Goal: Task Accomplishment & Management: Check status

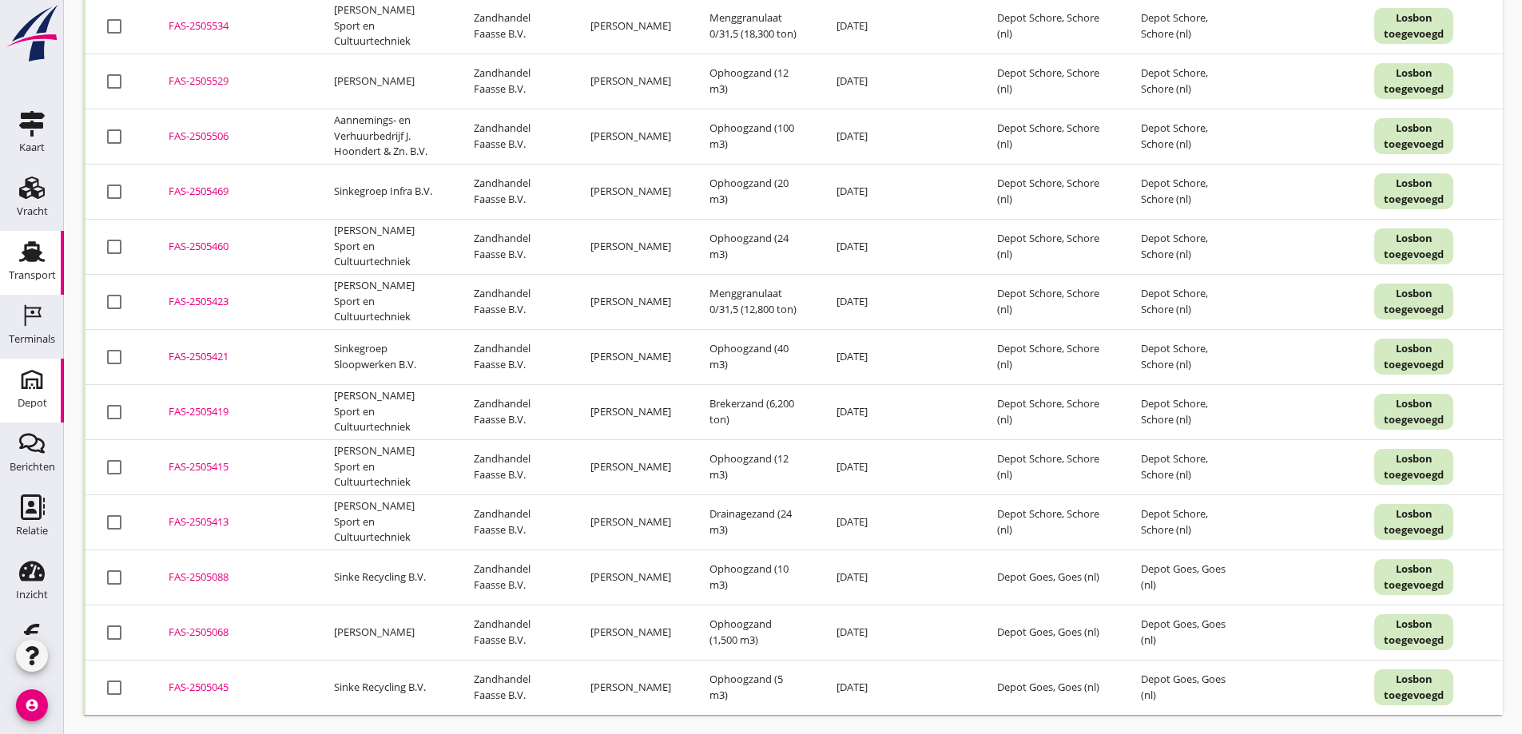
click at [26, 388] on icon "Depot" at bounding box center [32, 380] width 26 height 26
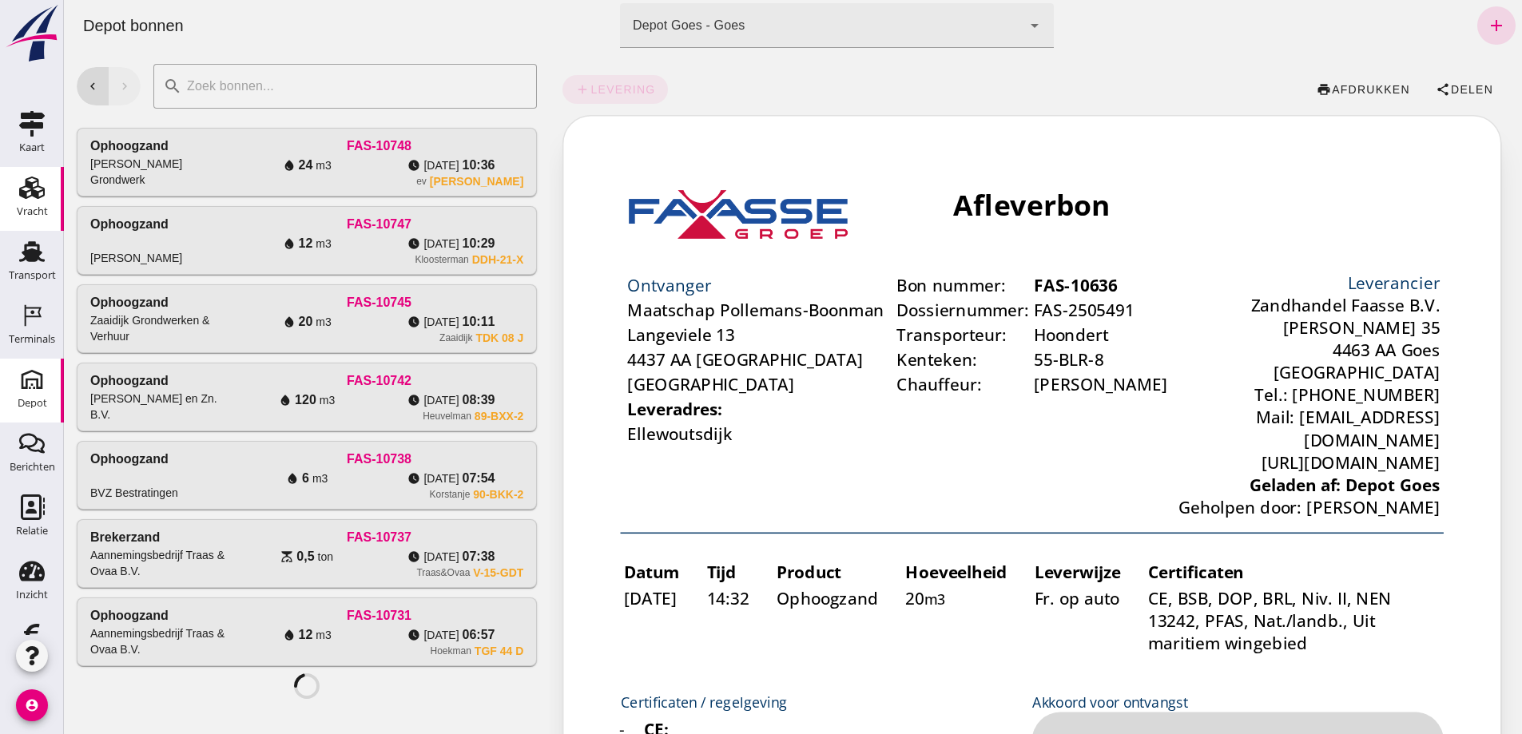
click at [26, 193] on use at bounding box center [32, 188] width 26 height 22
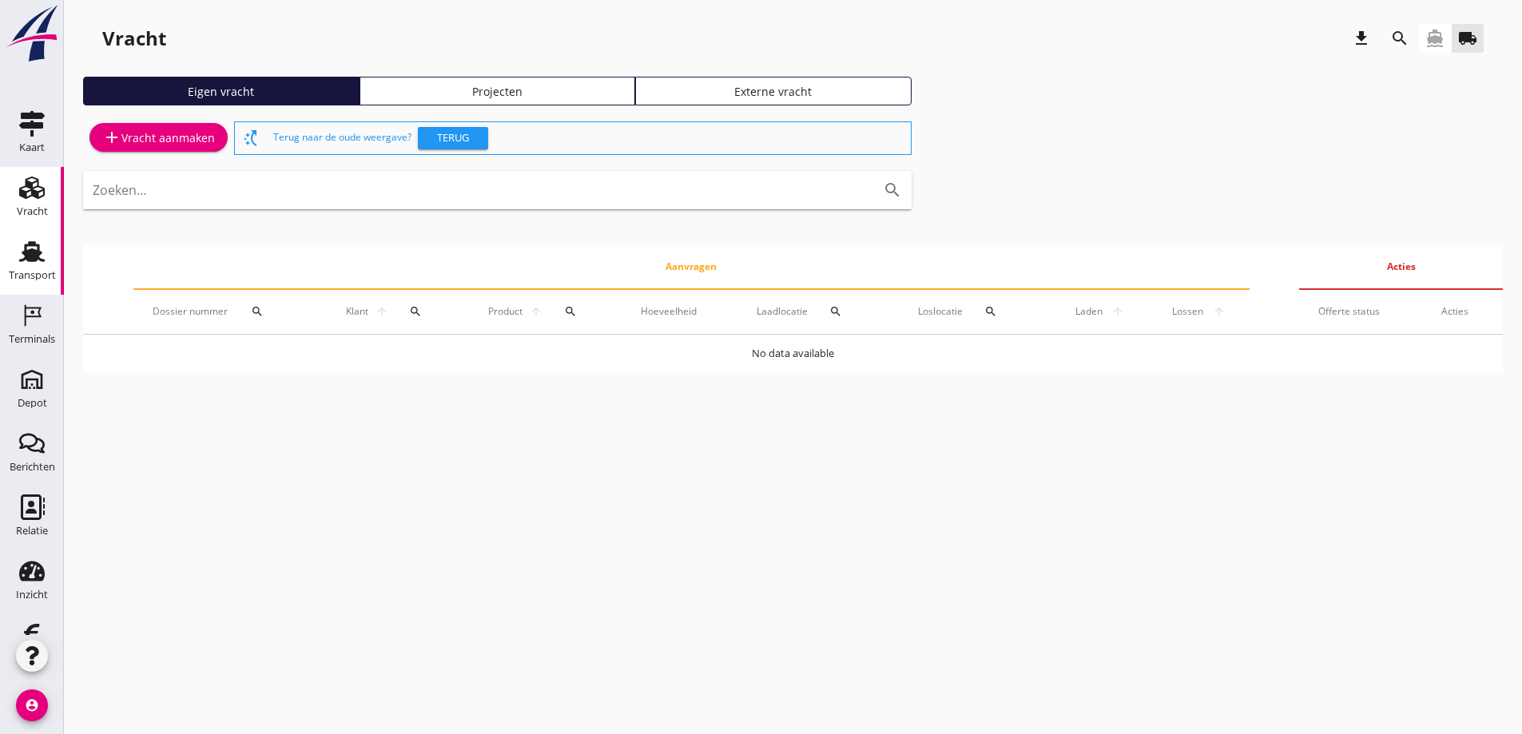
click at [19, 254] on icon "Transport" at bounding box center [32, 252] width 26 height 26
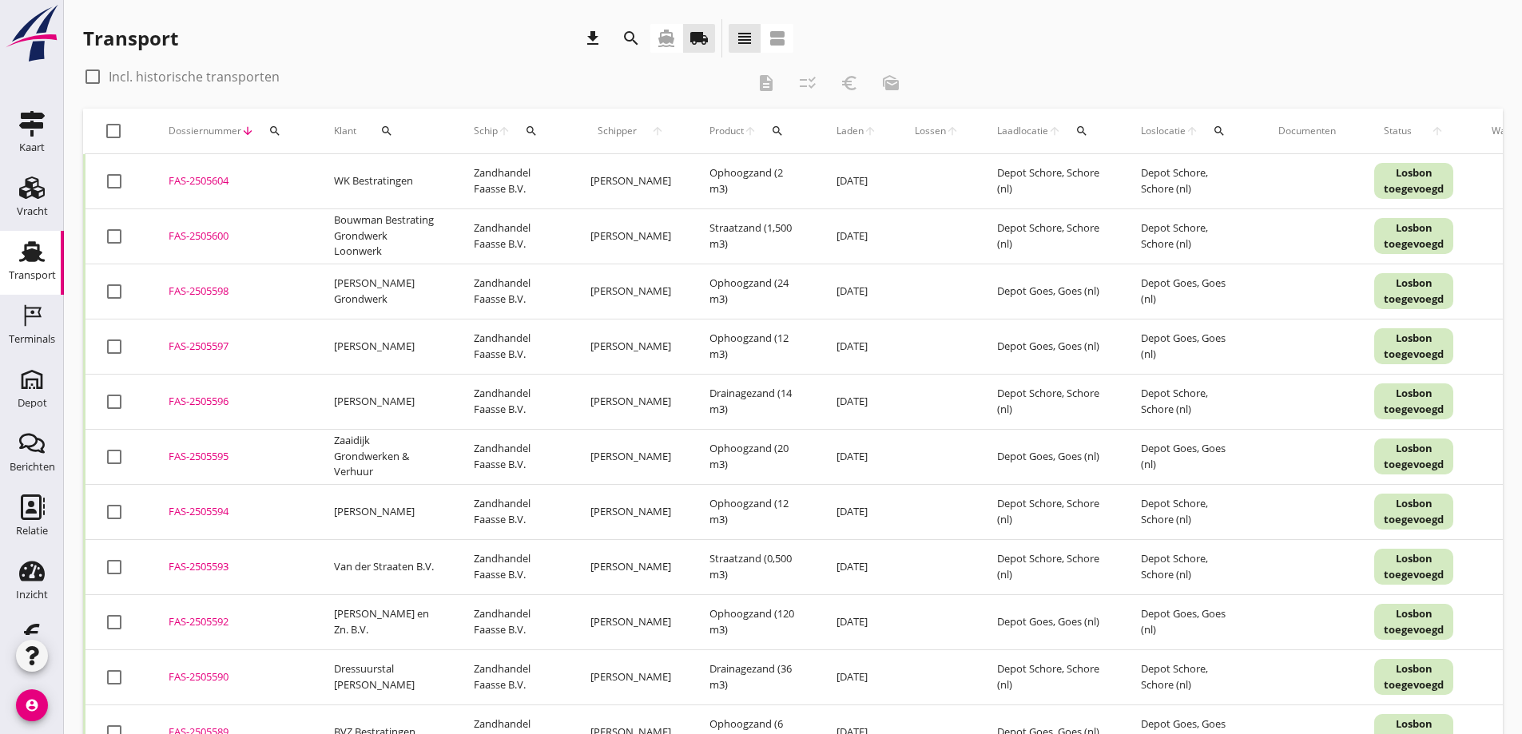
click at [383, 128] on icon "search" at bounding box center [386, 131] width 13 height 13
click at [462, 180] on input "Zoeken op opdrachtgever..." at bounding box center [452, 178] width 166 height 26
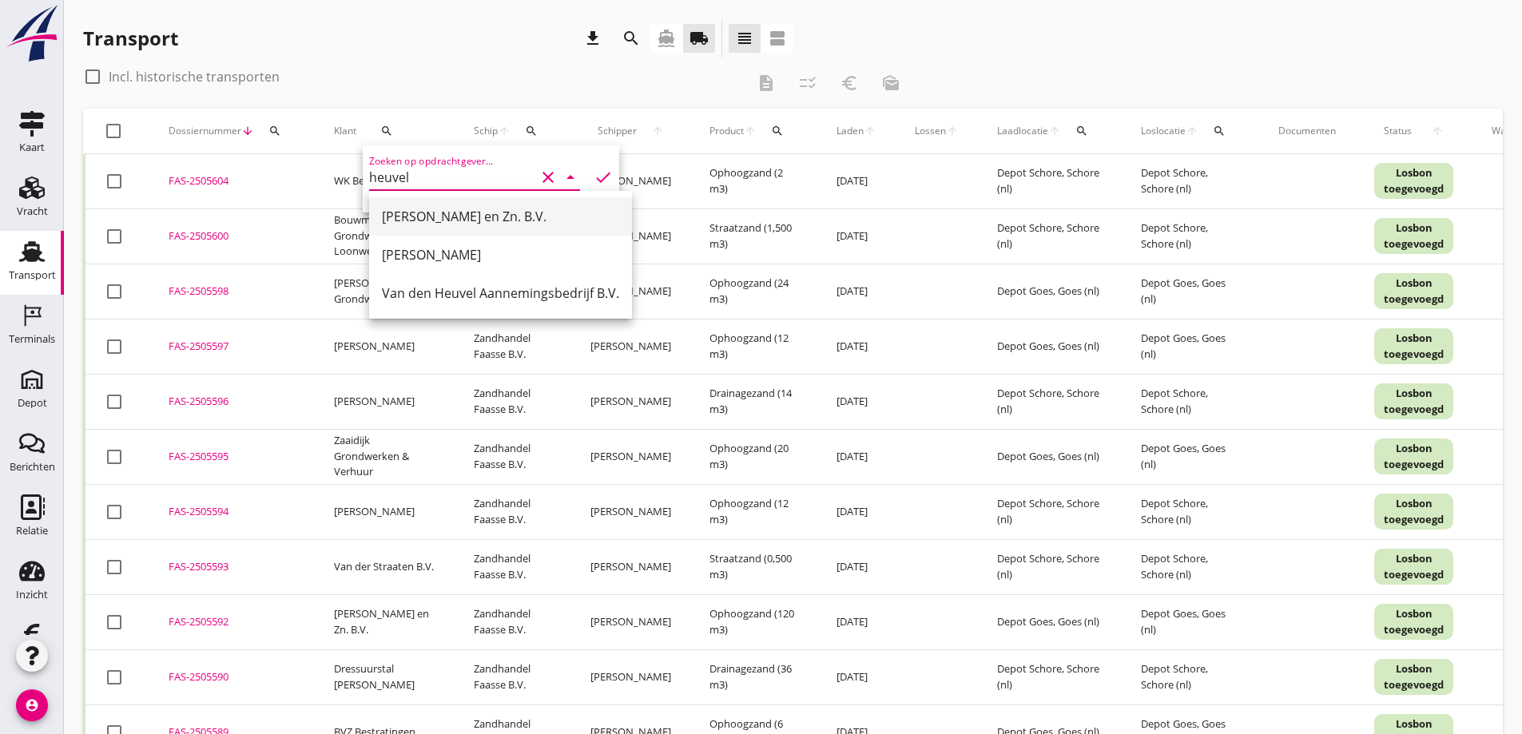
click at [415, 212] on div "[PERSON_NAME] en Zn. B.V." at bounding box center [500, 216] width 237 height 19
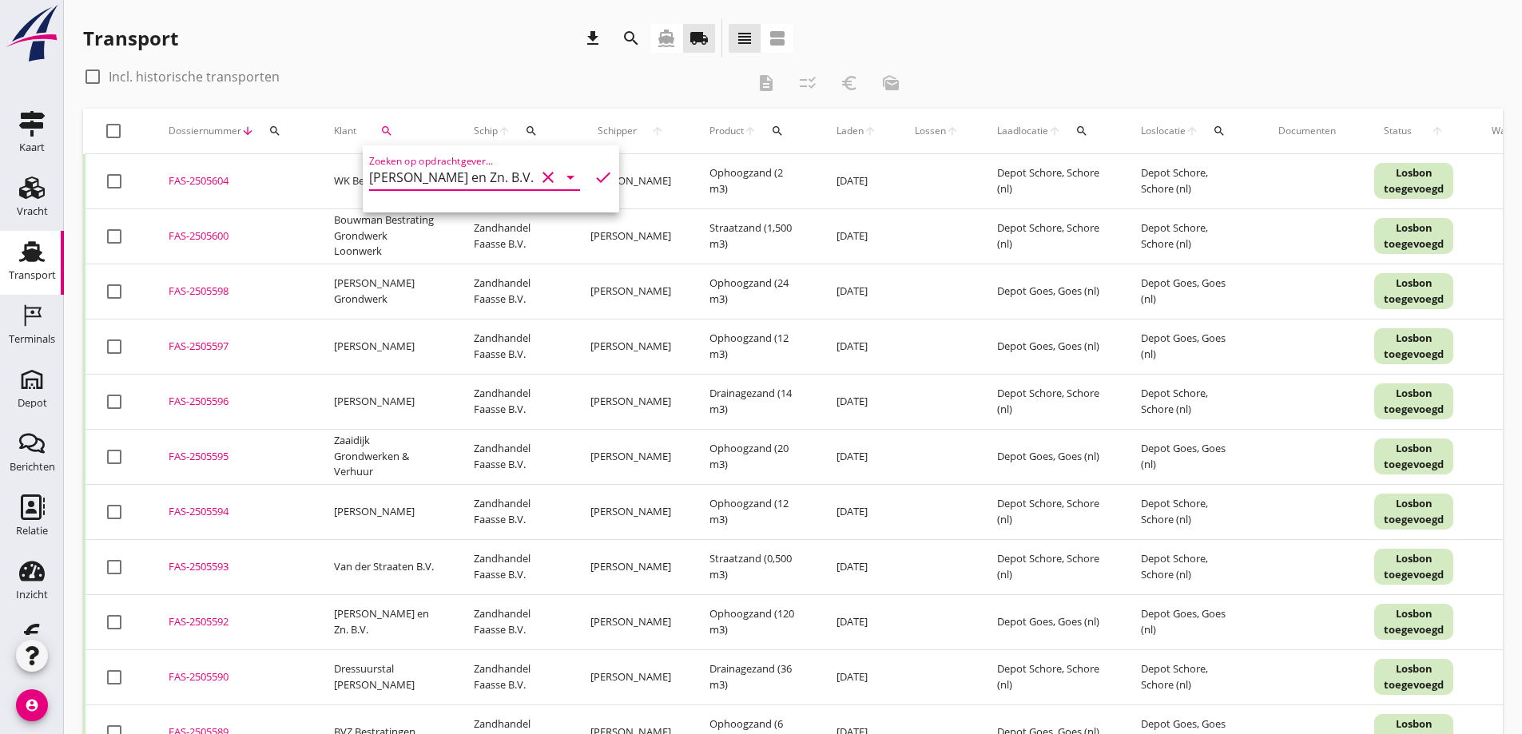
type input "[PERSON_NAME] en Zn. B.V."
click at [594, 172] on icon "check" at bounding box center [603, 177] width 19 height 19
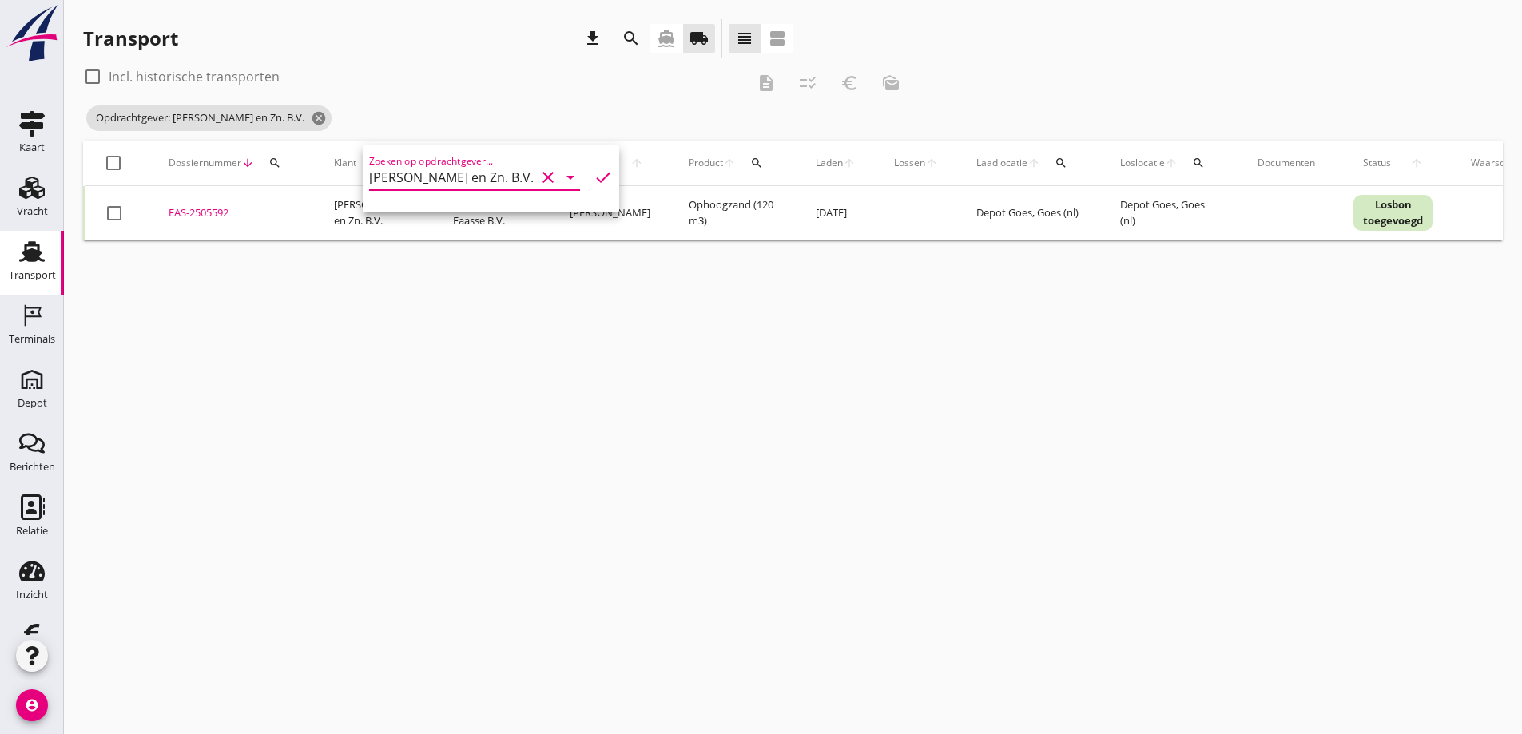
click at [591, 512] on div "cancel You are impersonating another user. Transport download search directions…" at bounding box center [793, 367] width 1458 height 734
click at [213, 209] on div "FAS-2505592" at bounding box center [232, 213] width 127 height 16
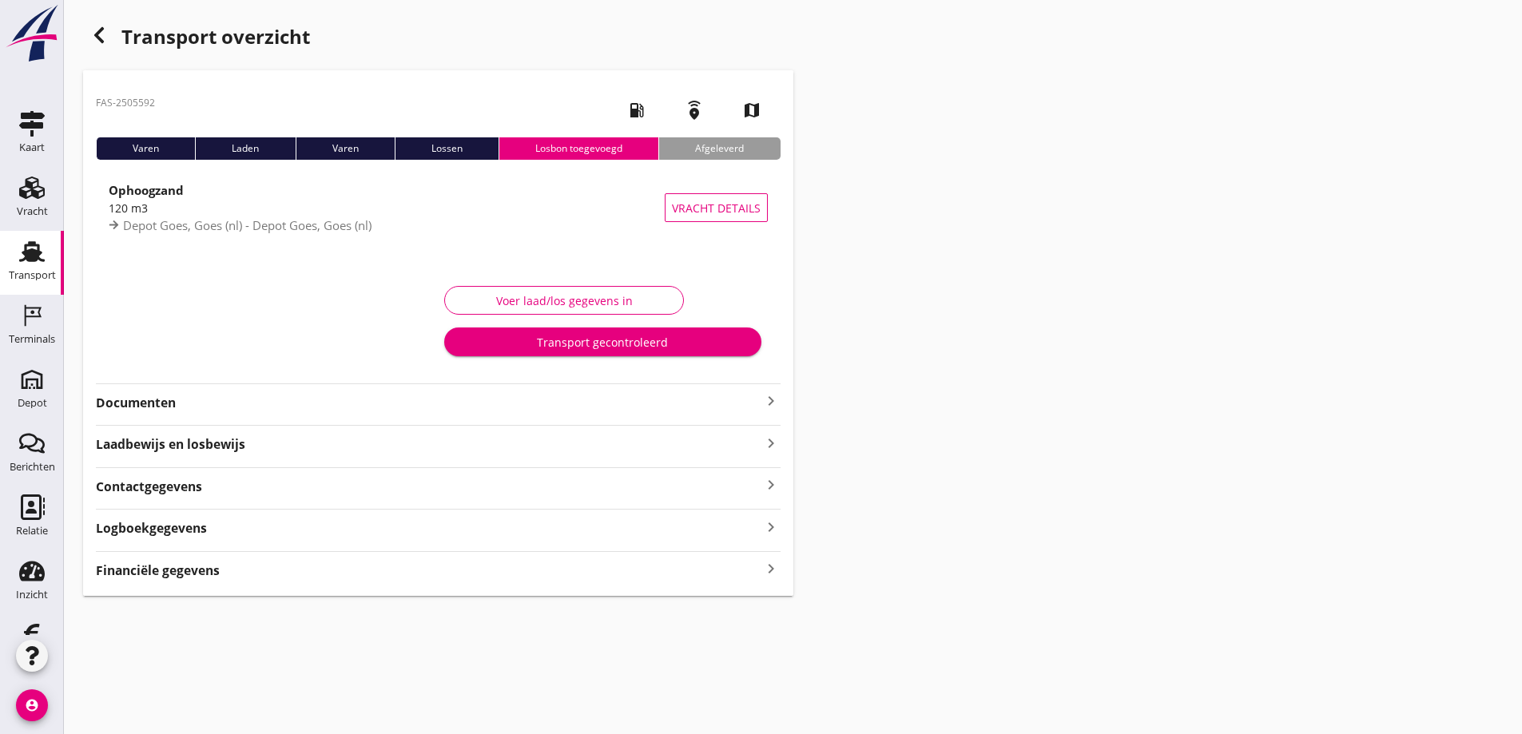
click at [164, 399] on strong "Documenten" at bounding box center [429, 403] width 666 height 18
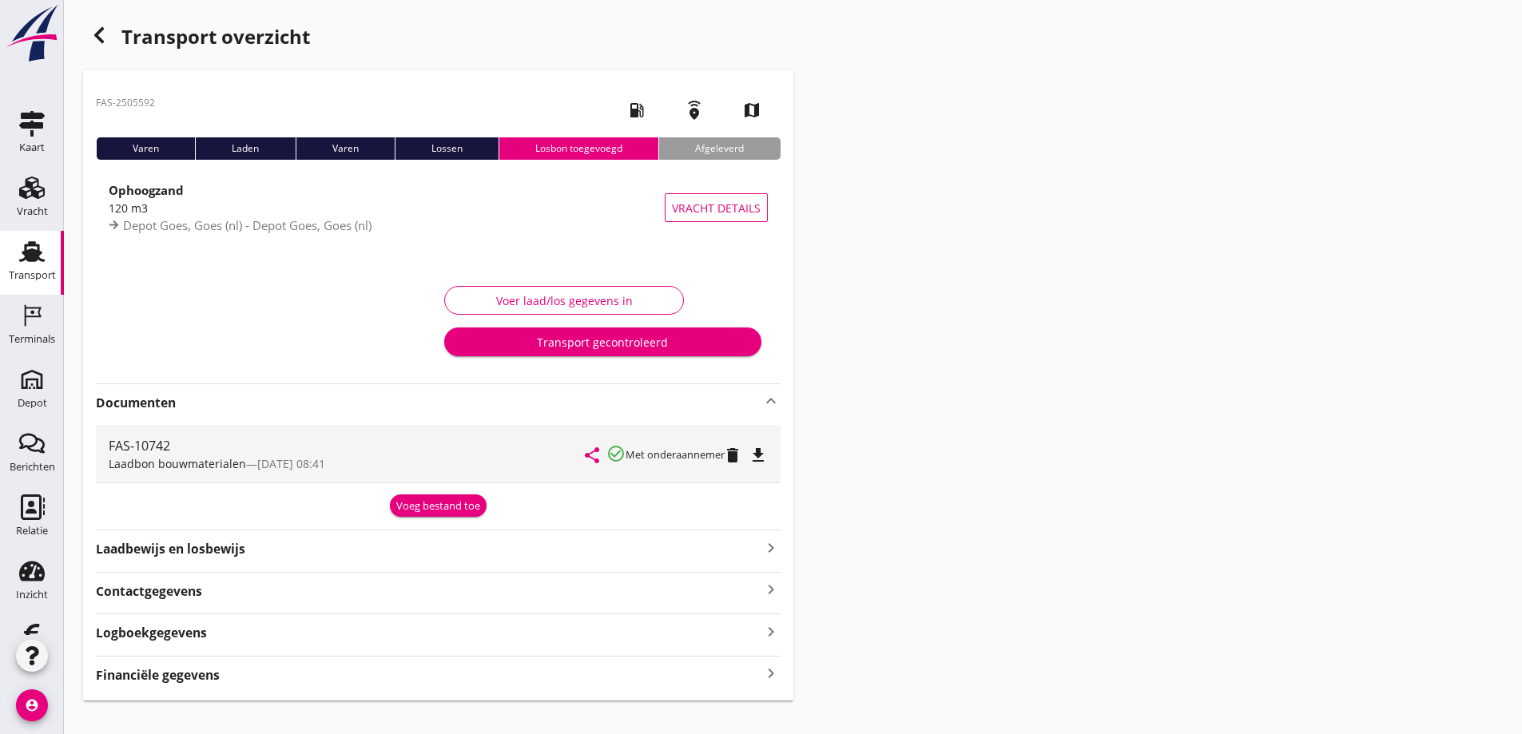
click at [759, 451] on icon "file_download" at bounding box center [758, 455] width 19 height 19
click at [101, 35] on icon "button" at bounding box center [98, 35] width 19 height 19
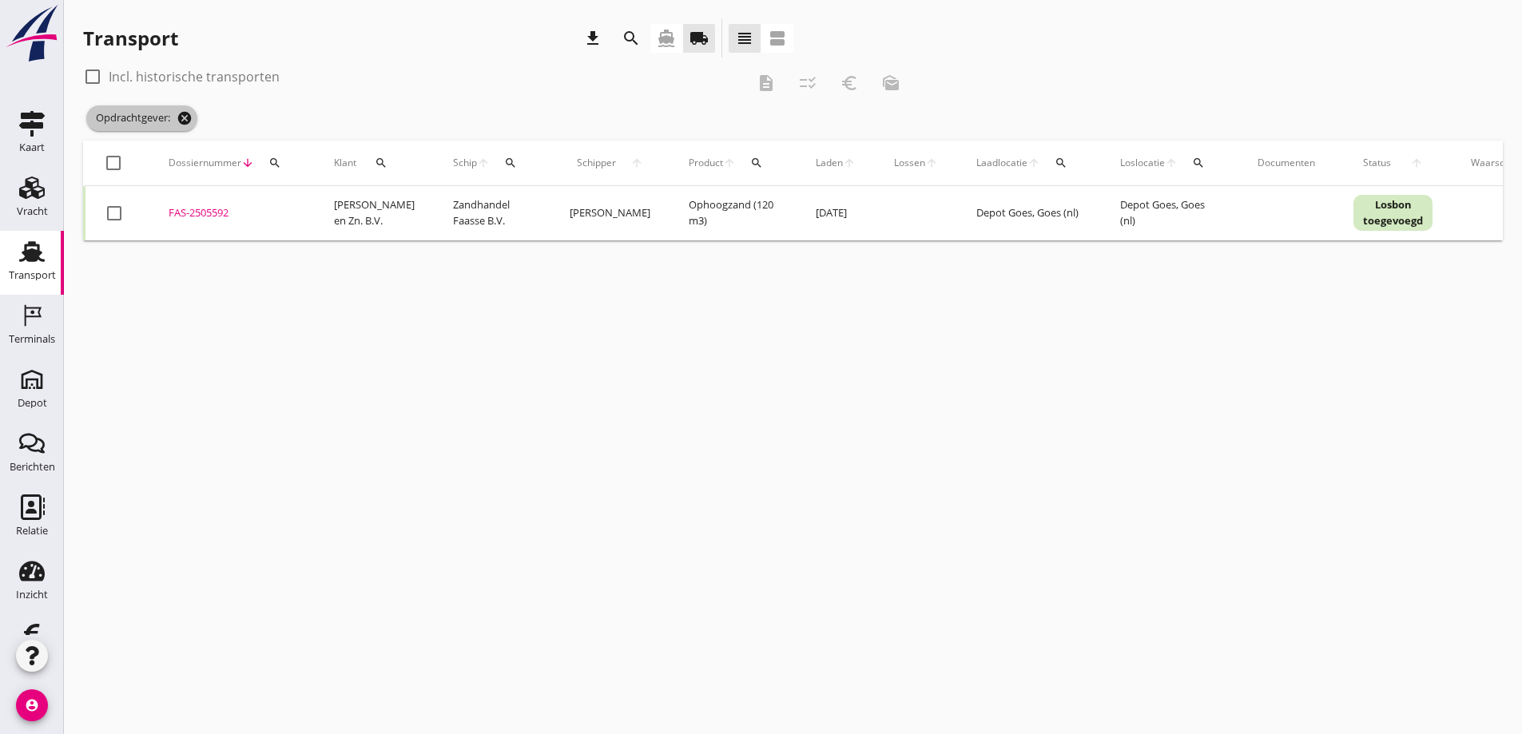
click at [183, 116] on icon "cancel" at bounding box center [185, 118] width 16 height 16
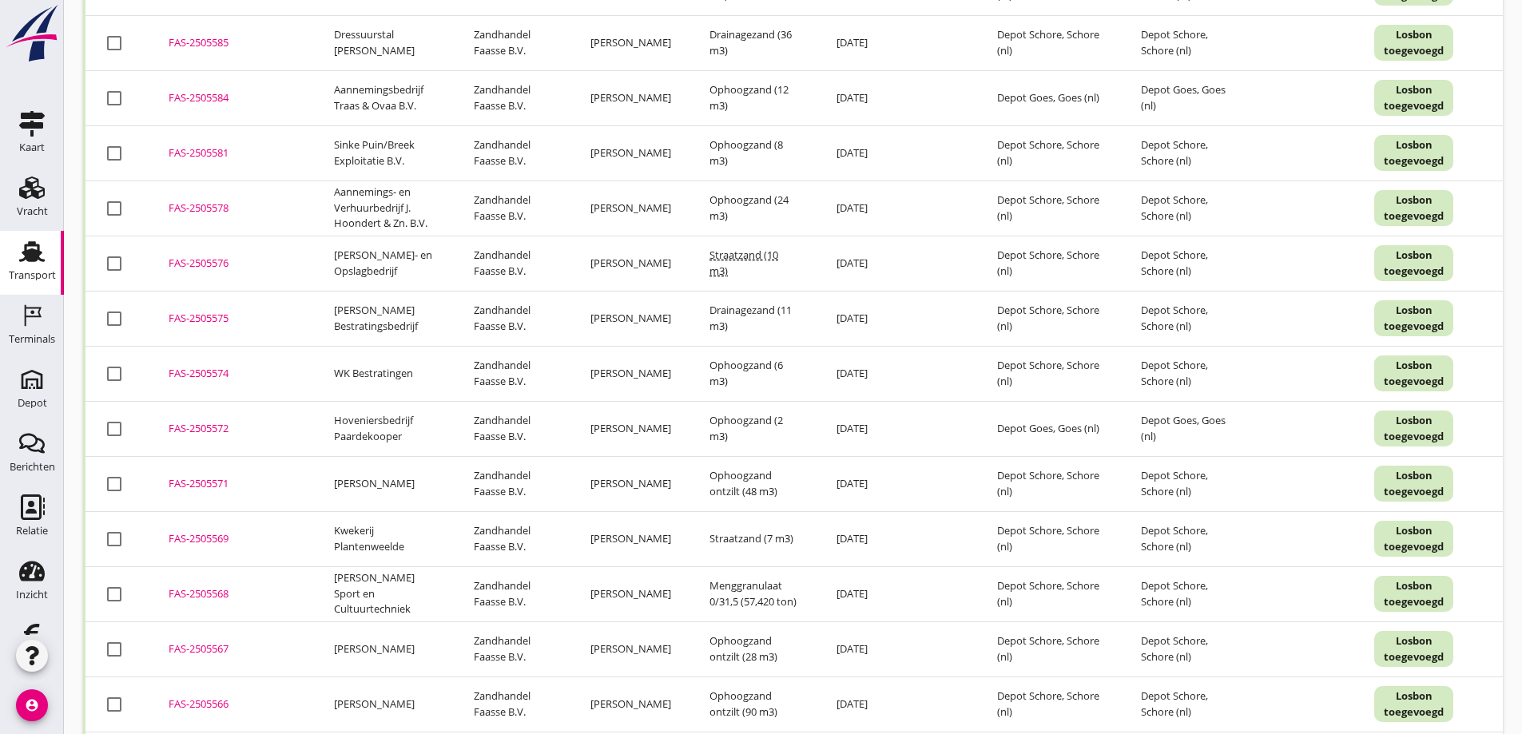
scroll to position [1019, 0]
